Goal: Task Accomplishment & Management: Manage account settings

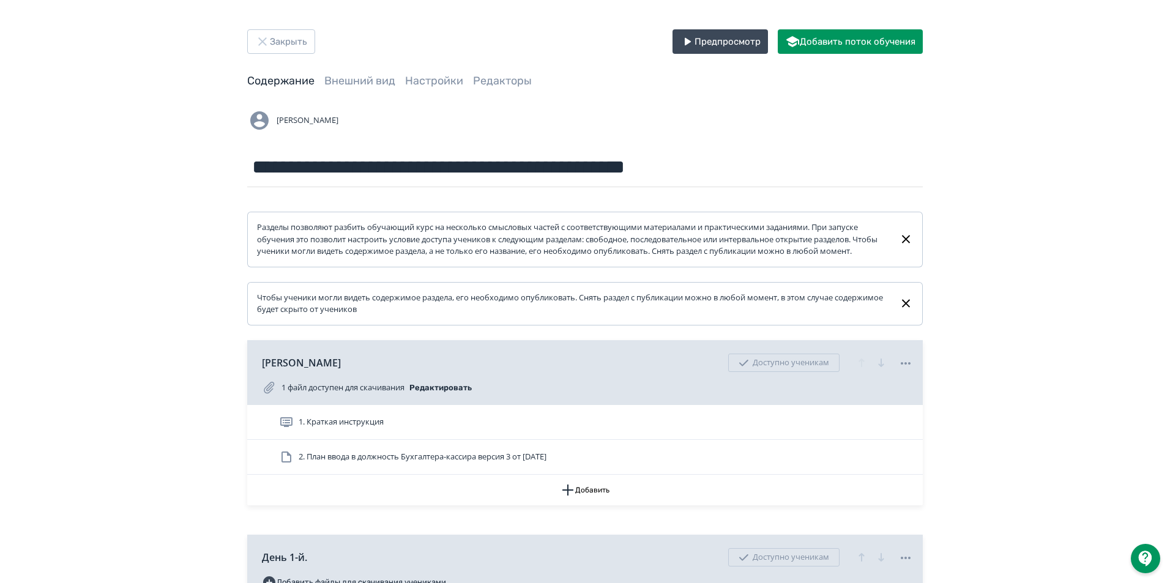
scroll to position [2509, 0]
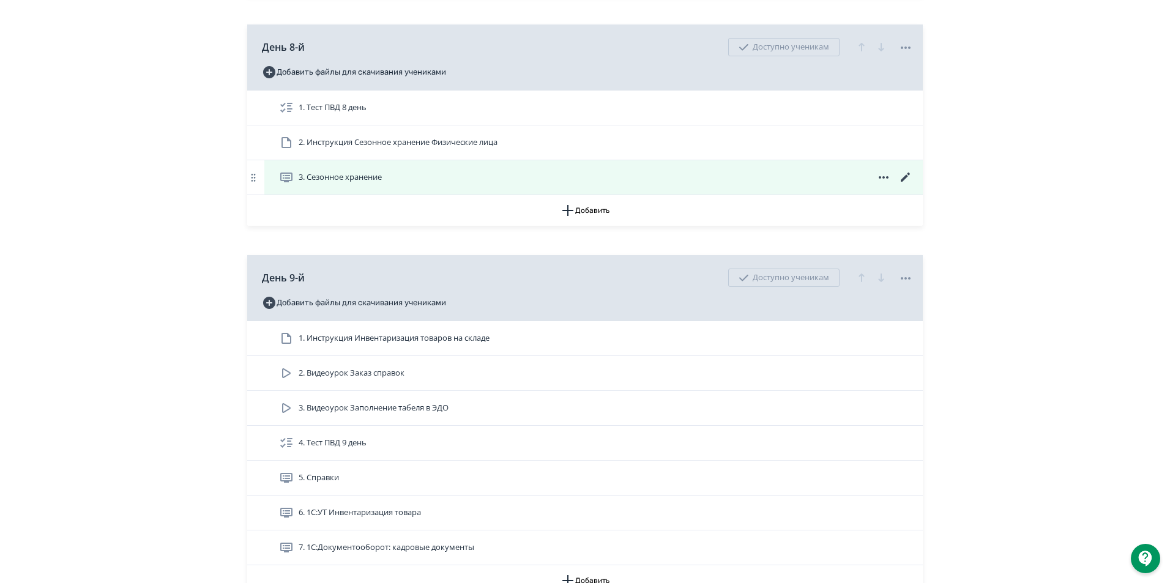
click at [903, 185] on icon at bounding box center [905, 177] width 15 height 15
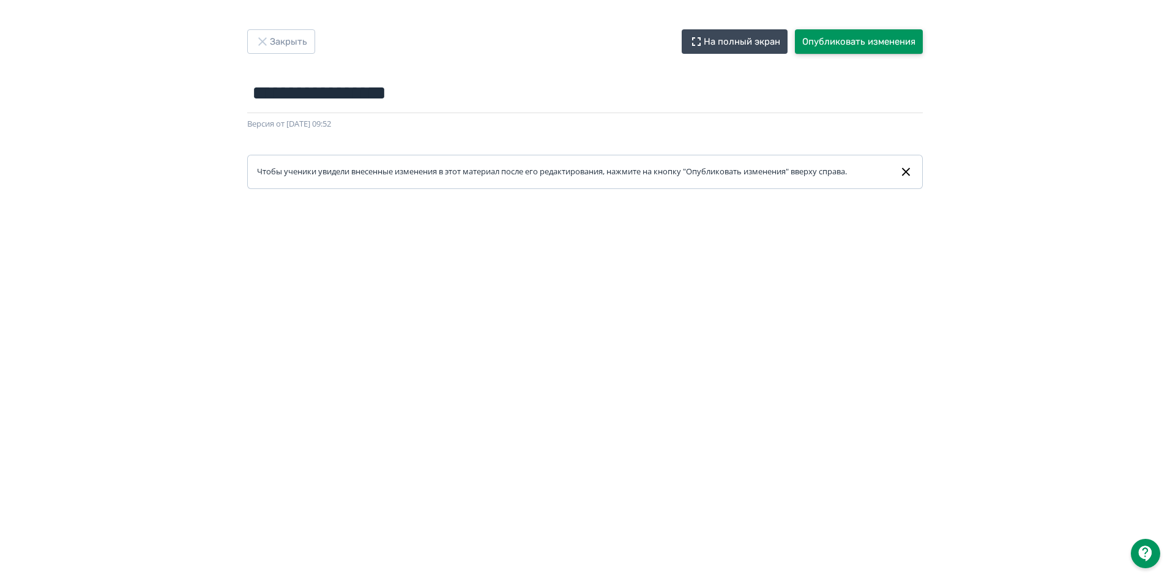
click at [900, 45] on button "Опубликовать изменения" at bounding box center [859, 41] width 128 height 24
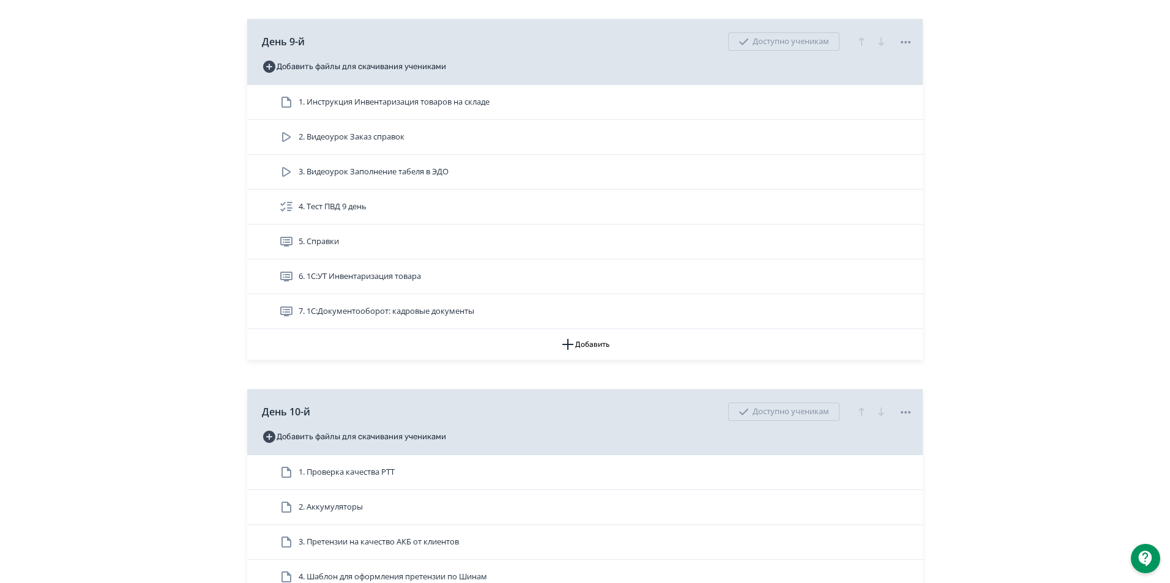
scroll to position [2754, 0]
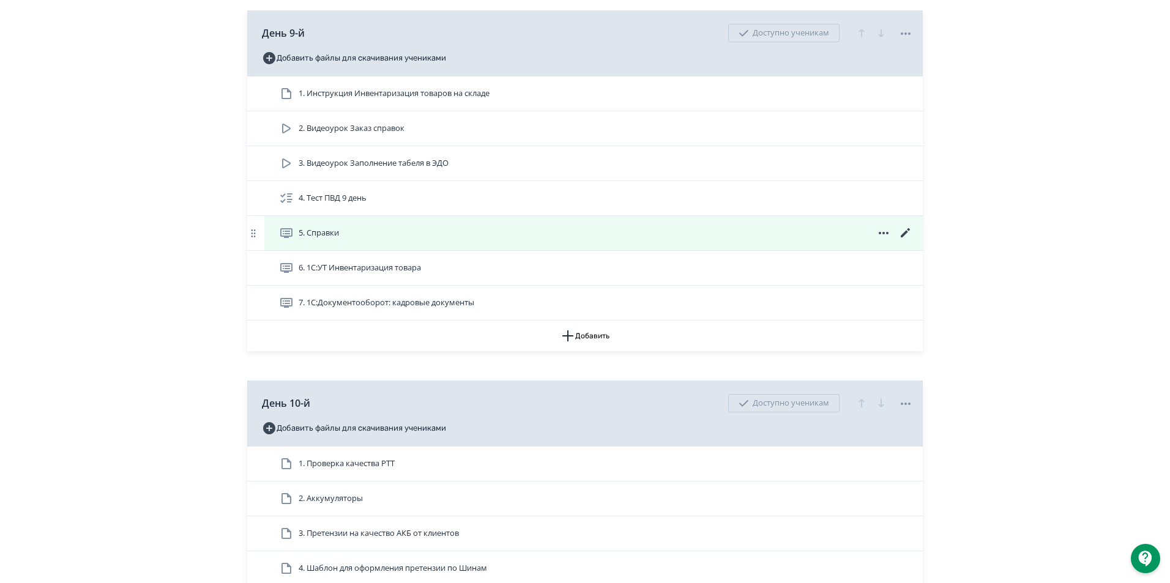
click at [905, 241] on icon at bounding box center [905, 233] width 15 height 15
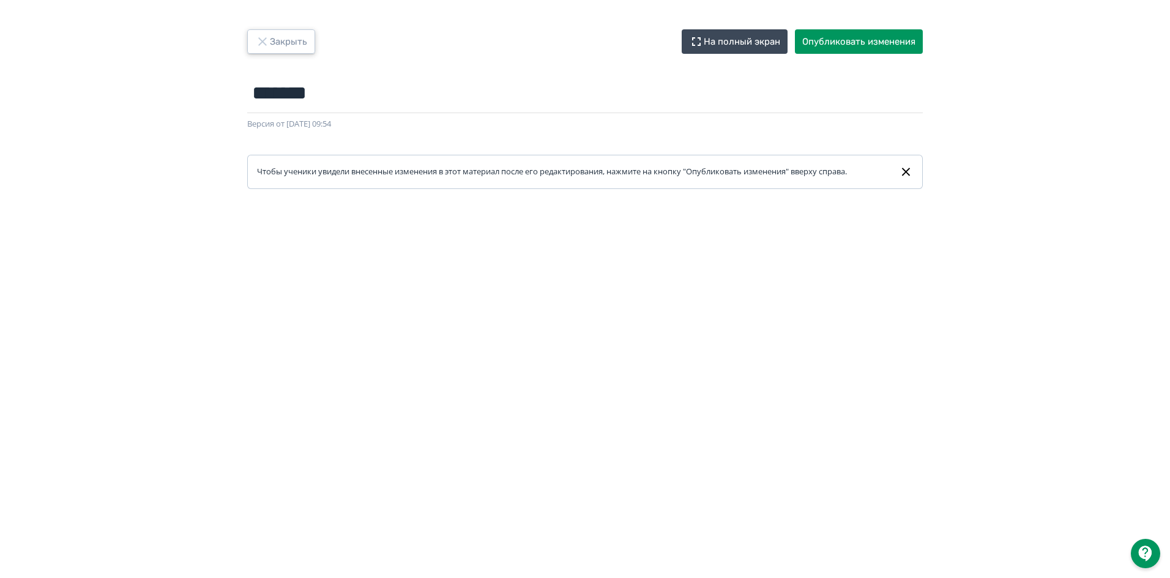
click at [314, 38] on button "Закрыть" at bounding box center [281, 41] width 68 height 24
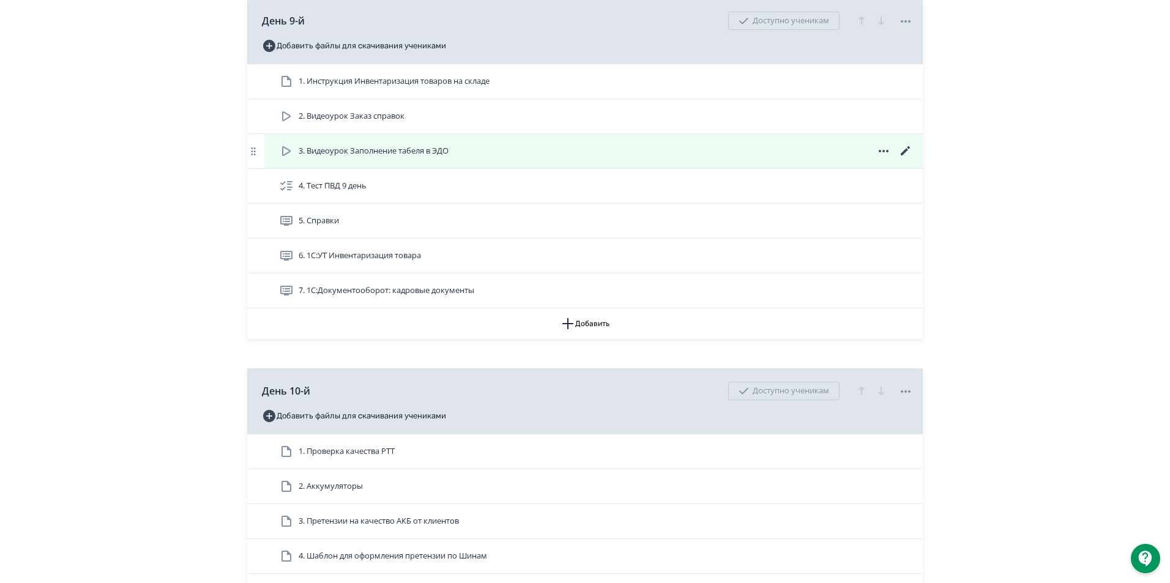
scroll to position [2754, 0]
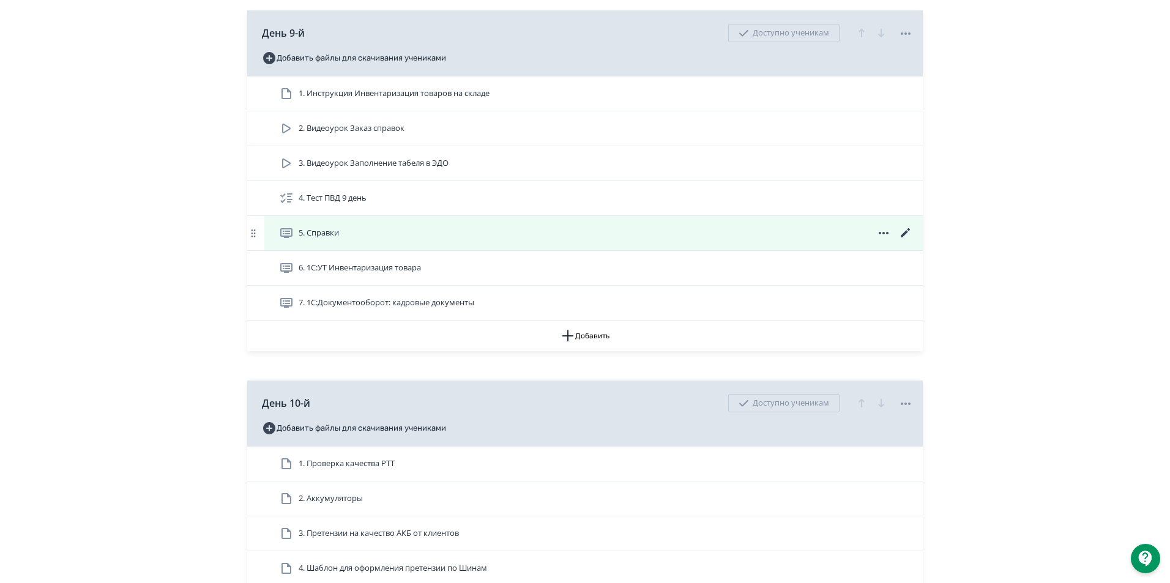
click at [905, 237] on icon at bounding box center [905, 232] width 9 height 9
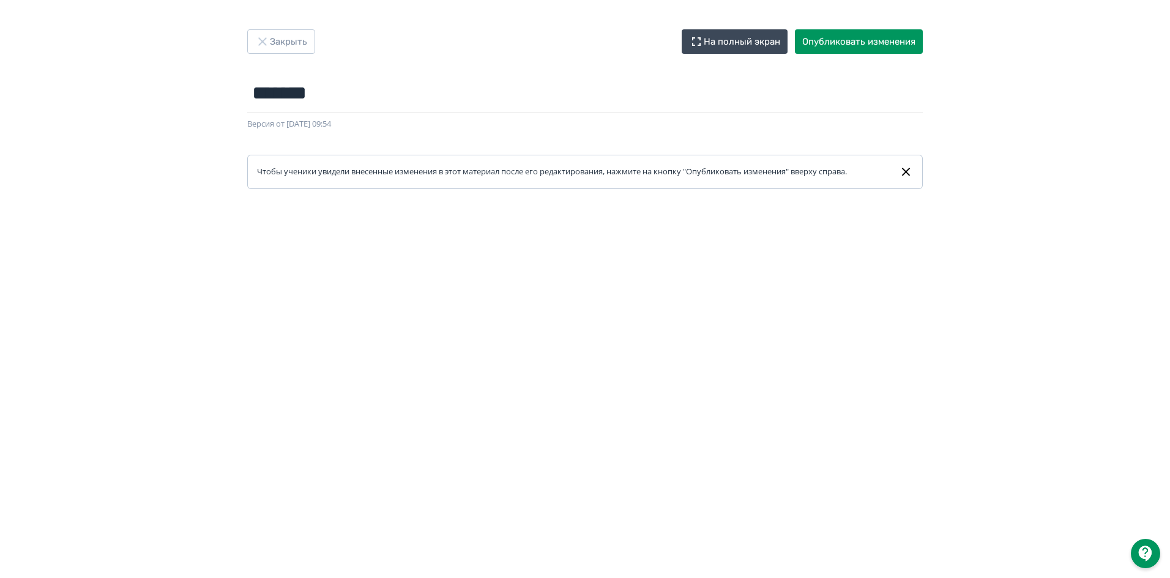
click at [269, 28] on div "Закрыть На полный экран Опубликовать изменения ******* Название задания... Верс…" at bounding box center [585, 289] width 1170 height 578
click at [275, 40] on button "Закрыть" at bounding box center [281, 41] width 68 height 24
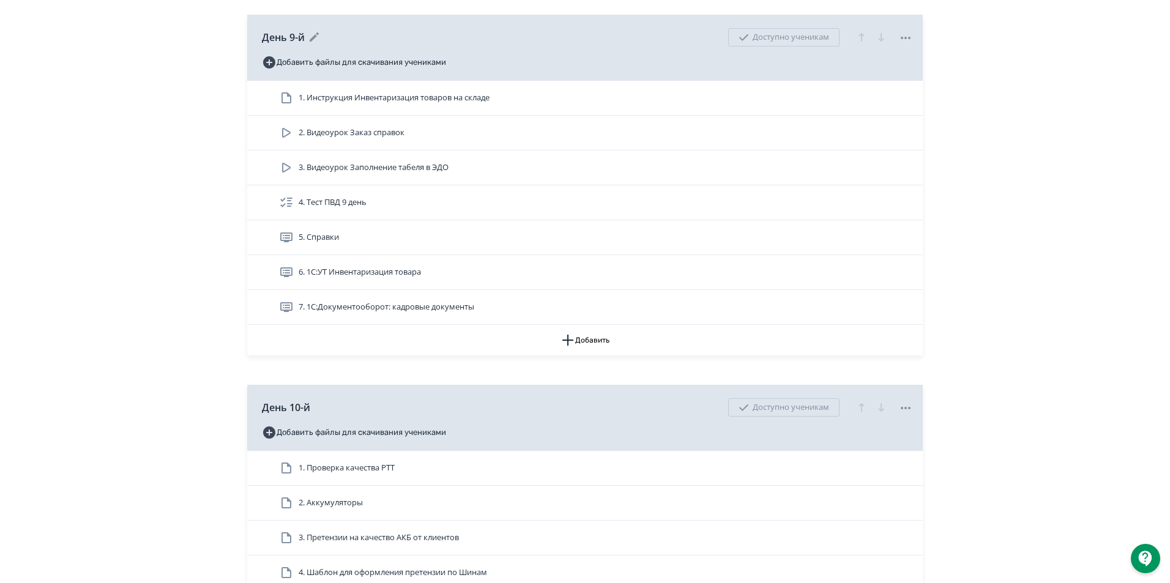
scroll to position [2754, 0]
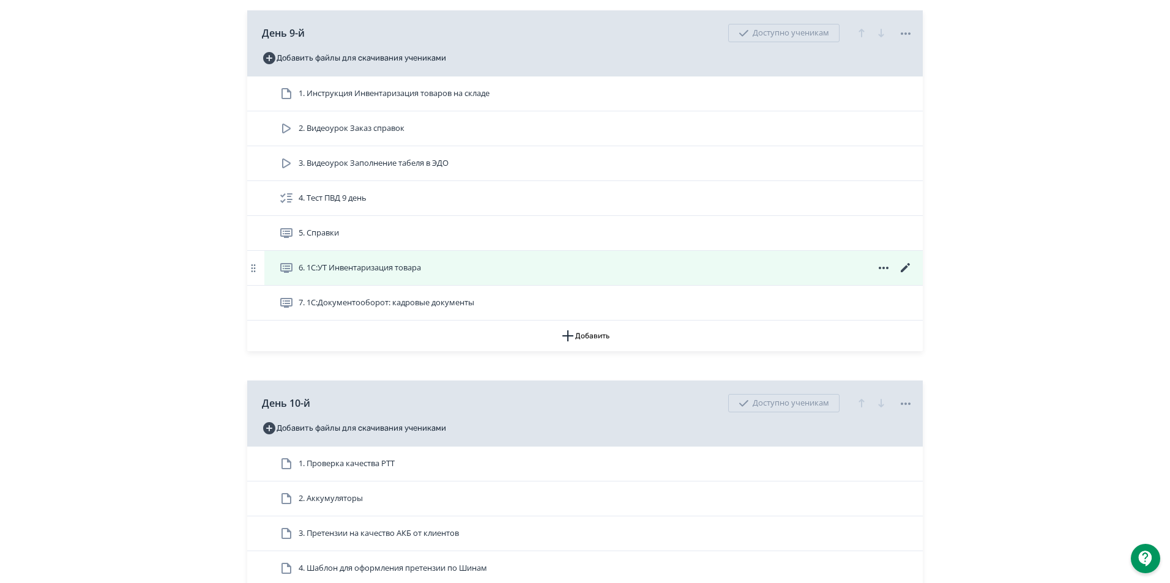
click at [903, 275] on icon at bounding box center [905, 268] width 15 height 15
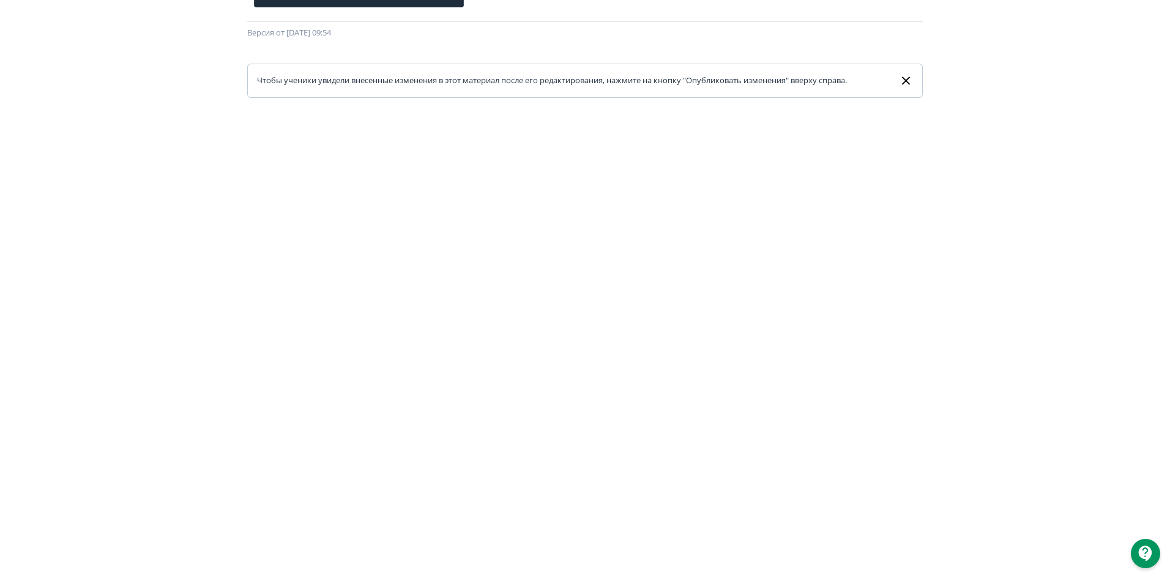
scroll to position [186, 0]
